Goal: Task Accomplishment & Management: Use online tool/utility

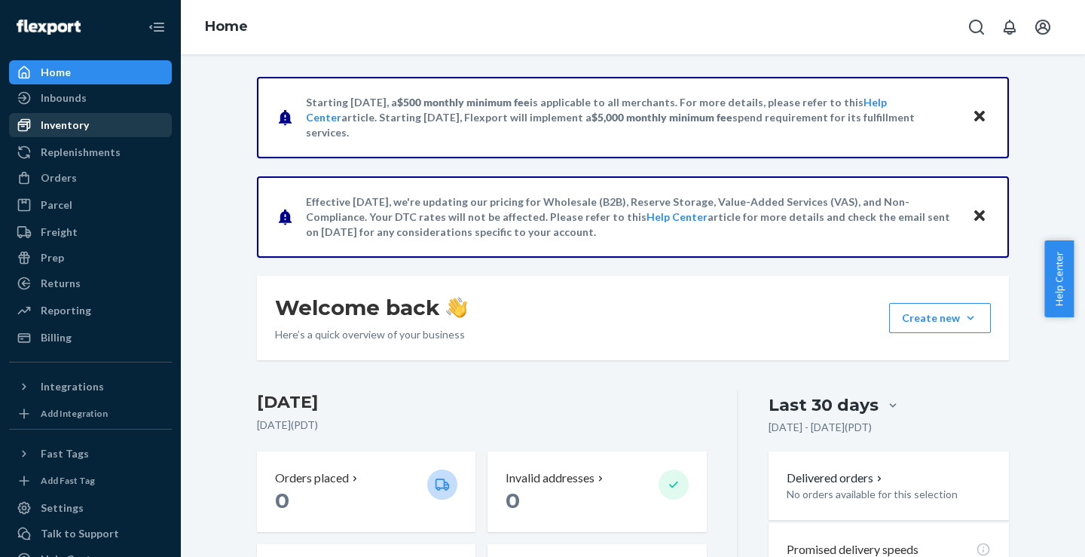
click at [78, 126] on div "Inventory" at bounding box center [65, 125] width 48 height 15
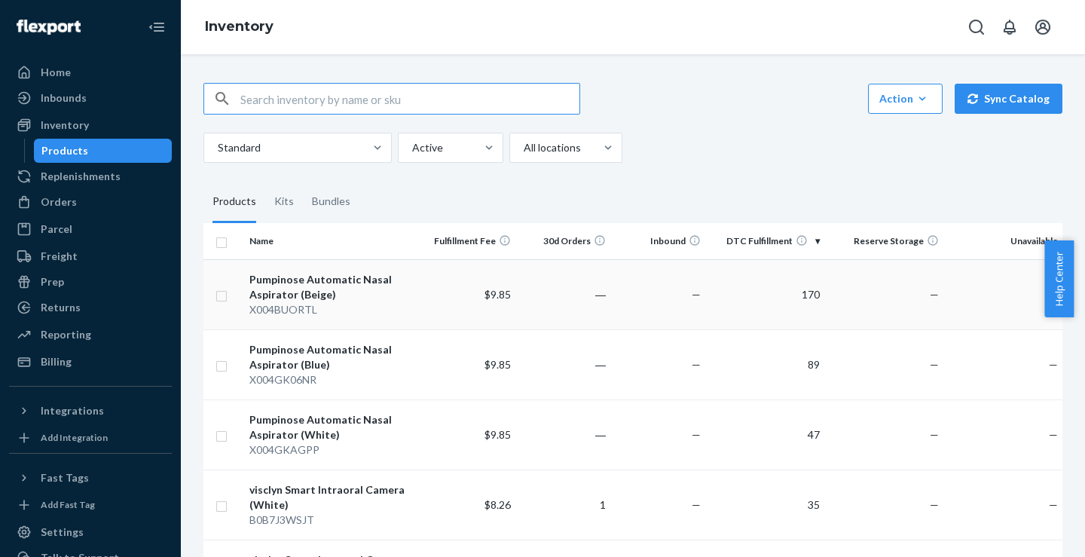
click at [347, 287] on div "Pumpinose Automatic Nasal Aspirator (Beige)" at bounding box center [332, 287] width 167 height 30
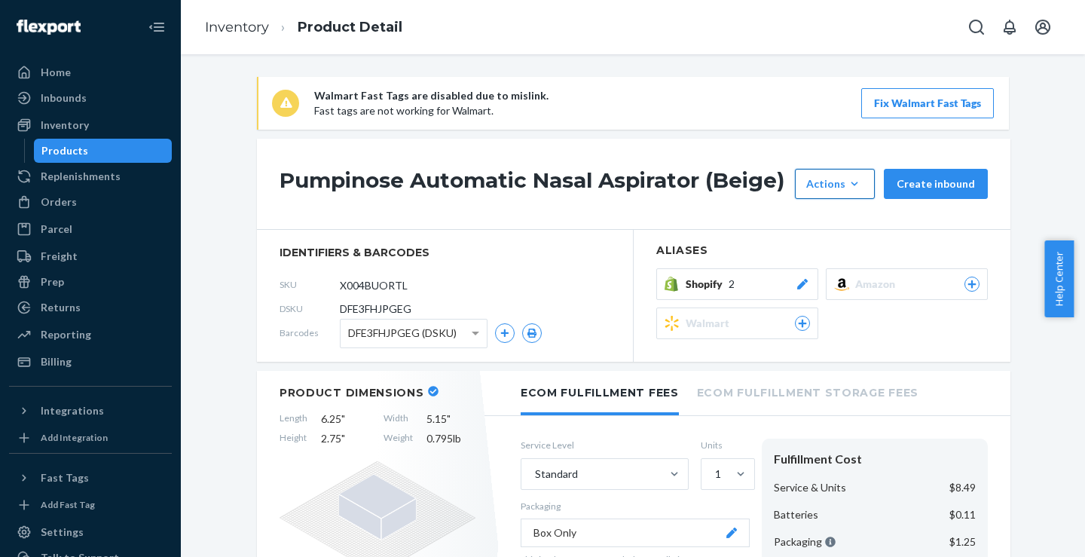
click at [852, 185] on icon "button" at bounding box center [854, 184] width 7 height 4
click at [844, 286] on span "Request removal" at bounding box center [857, 285] width 93 height 11
